Goal: Navigation & Orientation: Go to known website

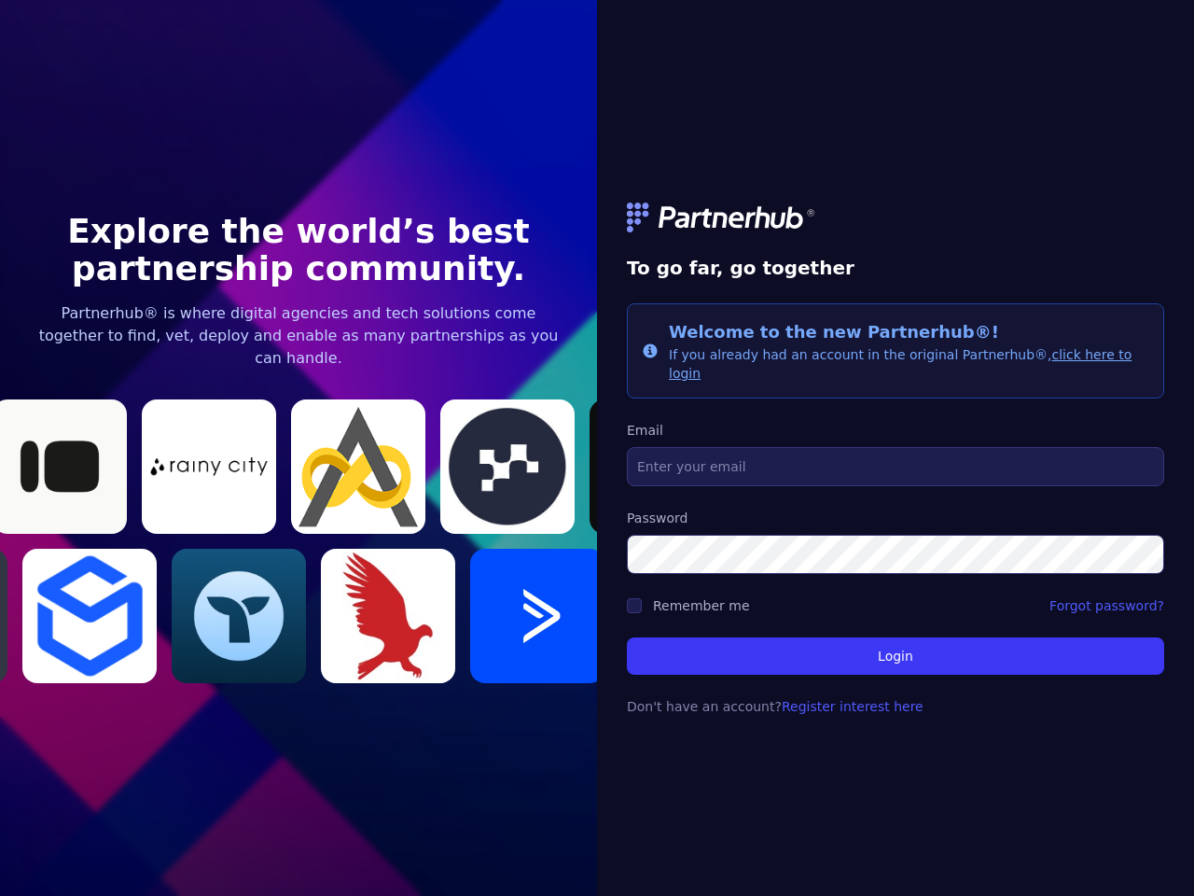
click at [896, 227] on link at bounding box center [895, 217] width 537 height 30
